Goal: Navigation & Orientation: Go to known website

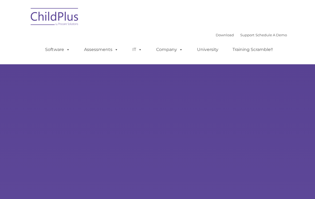
type input ""
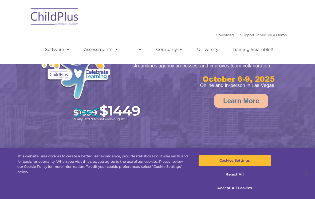
select select "MEDIUM"
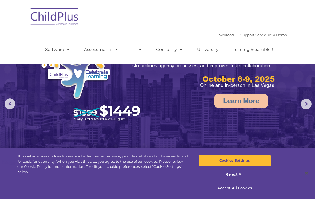
click at [70, 20] on img at bounding box center [54, 17] width 53 height 27
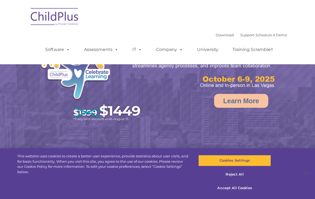
select select "MEDIUM"
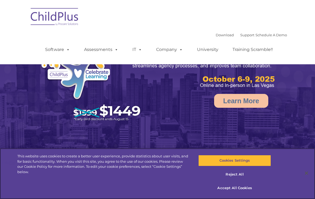
click at [235, 164] on button "Cookies Settings" at bounding box center [234, 160] width 72 height 11
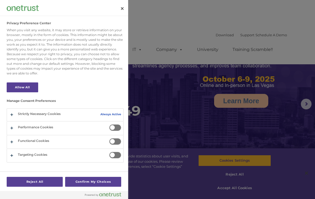
click at [183, 37] on div at bounding box center [157, 99] width 315 height 199
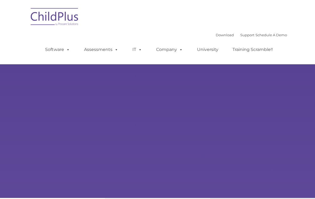
type input ""
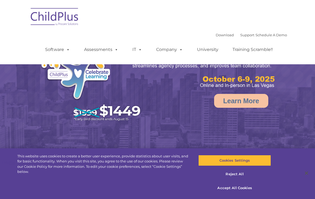
select select "MEDIUM"
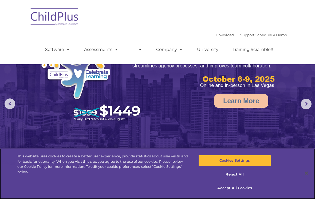
click at [244, 161] on button "Cookies Settings" at bounding box center [234, 160] width 72 height 11
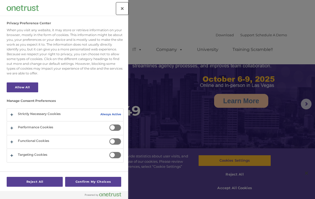
click at [119, 14] on button "Close" at bounding box center [122, 9] width 12 height 12
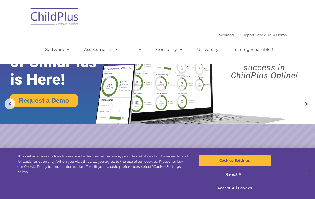
click at [71, 21] on img at bounding box center [54, 17] width 53 height 27
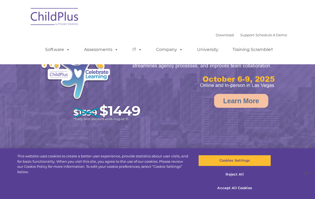
select select "MEDIUM"
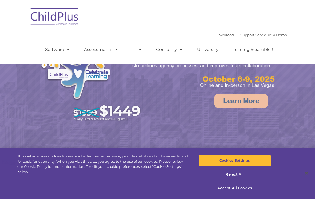
select select "MEDIUM"
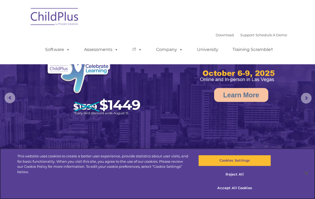
scroll to position [6, 0]
click at [251, 161] on button "Cookies Settings" at bounding box center [234, 160] width 72 height 11
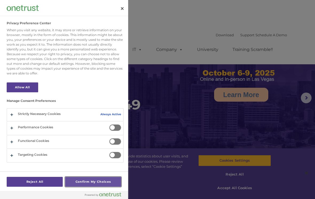
click at [92, 180] on button "Confirm My Choices" at bounding box center [93, 182] width 56 height 10
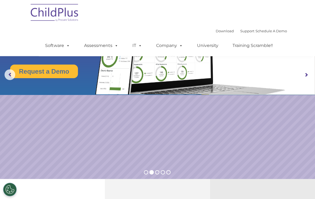
scroll to position [0, 0]
